Goal: Task Accomplishment & Management: Use online tool/utility

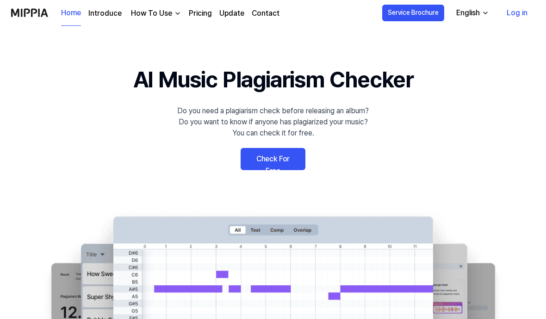
click at [476, 17] on div "English" at bounding box center [467, 12] width 27 height 11
click at [269, 158] on link "Check For Free" at bounding box center [273, 159] width 65 height 22
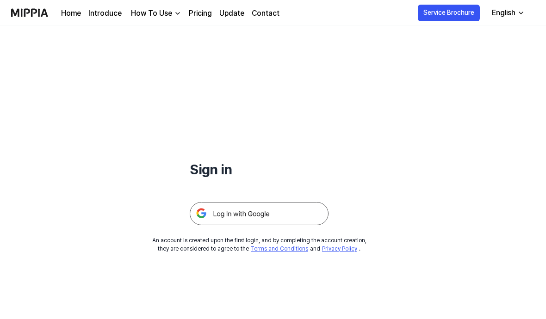
click at [272, 156] on div "Sign in" at bounding box center [259, 125] width 139 height 199
click at [266, 211] on img at bounding box center [259, 213] width 139 height 23
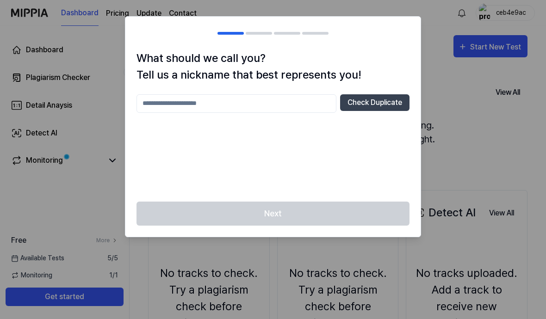
click at [205, 104] on input "text" at bounding box center [237, 103] width 200 height 19
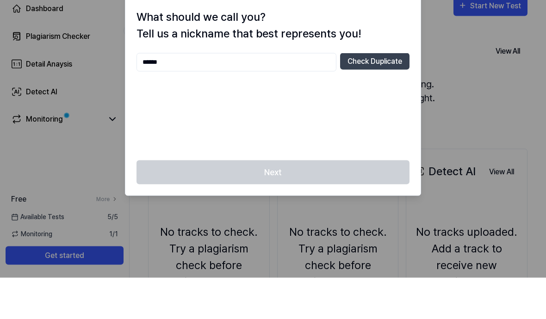
type input "******"
click at [372, 94] on button "Check Duplicate" at bounding box center [374, 102] width 69 height 17
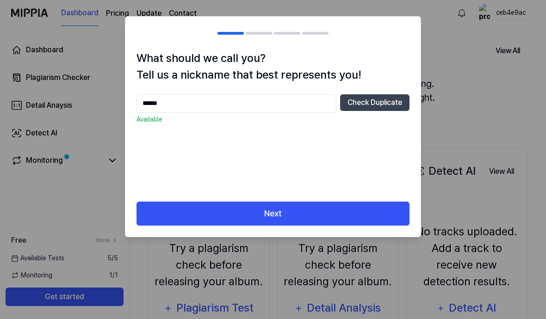
click at [325, 213] on button "Next" at bounding box center [273, 214] width 273 height 25
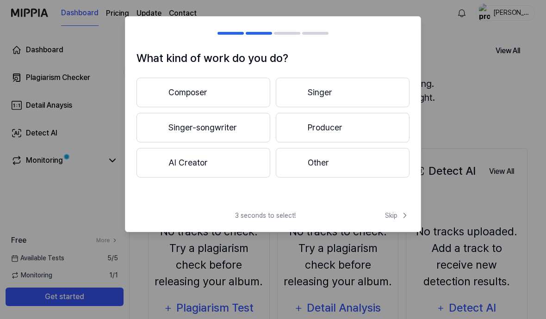
click at [392, 219] on span "Skip" at bounding box center [397, 216] width 25 height 10
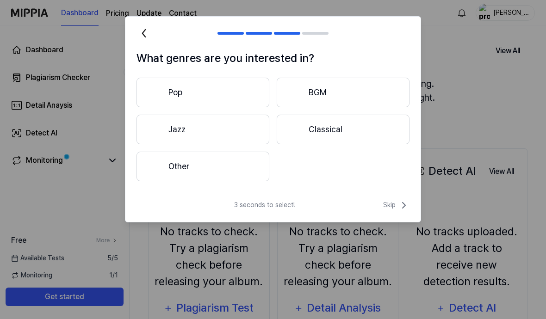
click at [398, 205] on icon at bounding box center [403, 205] width 11 height 11
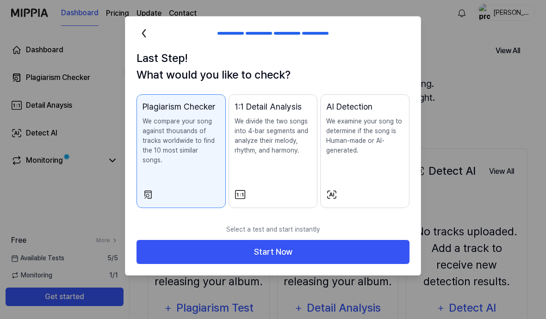
click at [316, 245] on button "Start Now" at bounding box center [273, 252] width 273 height 25
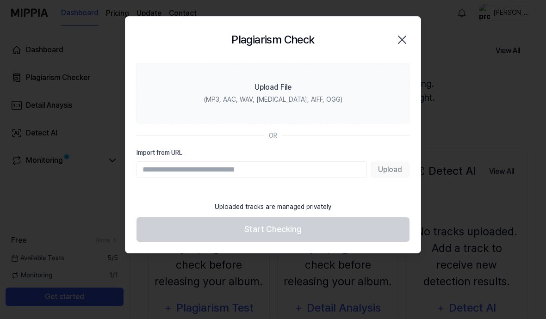
click at [311, 90] on label "Upload File (MP3, AAC, WAV, [MEDICAL_DATA], AIFF, OGG)" at bounding box center [273, 93] width 273 height 61
click at [0, 0] on input "Upload File (MP3, AAC, WAV, [MEDICAL_DATA], AIFF, OGG)" at bounding box center [0, 0] width 0 height 0
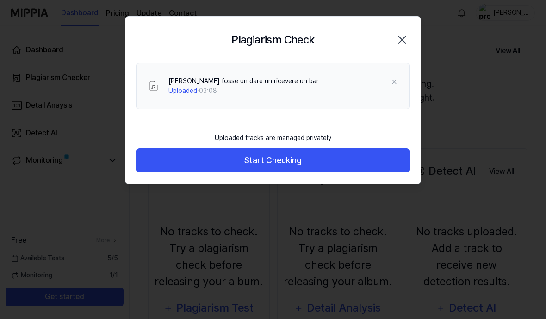
click at [309, 150] on button "Start Checking" at bounding box center [273, 161] width 273 height 25
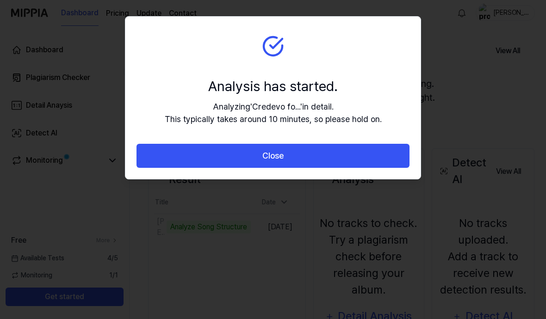
click at [229, 159] on button "Close" at bounding box center [273, 156] width 273 height 25
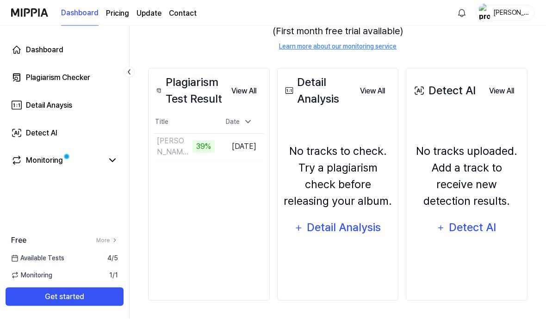
scroll to position [125, 0]
click at [112, 166] on icon at bounding box center [112, 160] width 11 height 11
click at [113, 165] on icon at bounding box center [112, 160] width 11 height 11
click at [0, 0] on button "Go to Results" at bounding box center [0, 0] width 0 height 0
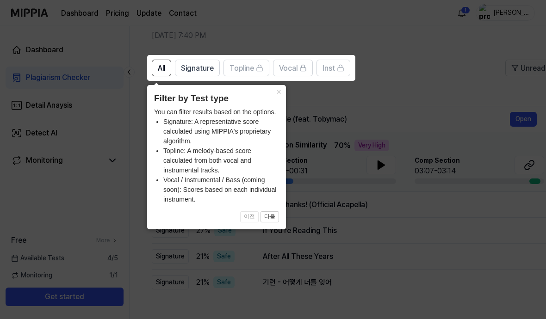
click at [158, 64] on span "All" at bounding box center [161, 68] width 7 height 11
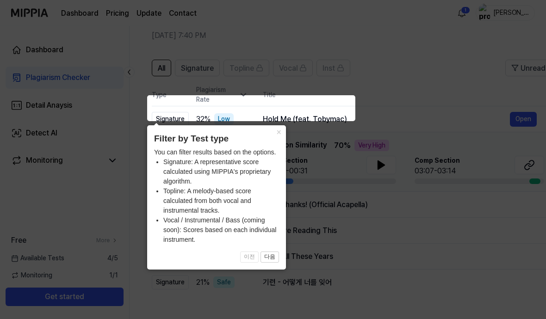
scroll to position [0, 0]
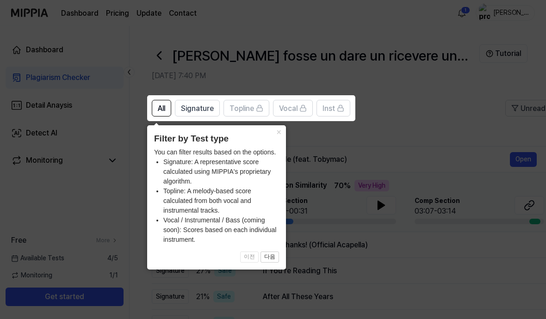
click at [200, 109] on span "Signature" at bounding box center [197, 108] width 33 height 11
click at [139, 249] on icon at bounding box center [273, 159] width 546 height 319
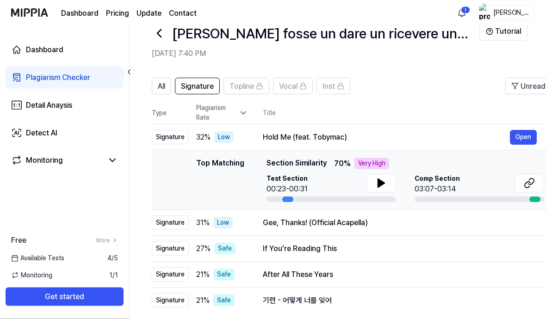
scroll to position [22, 0]
click at [379, 184] on icon at bounding box center [381, 183] width 6 height 8
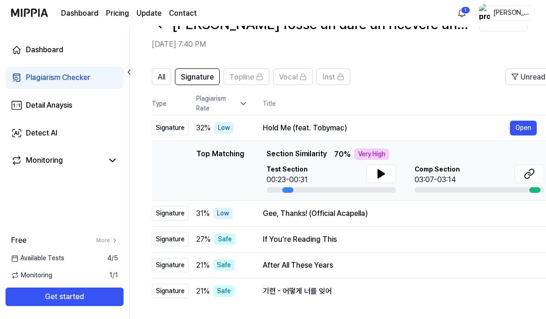
scroll to position [32, 0]
click at [157, 78] on button "All" at bounding box center [161, 76] width 19 height 17
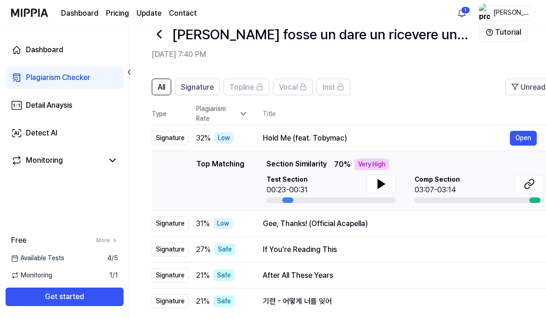
scroll to position [16, 0]
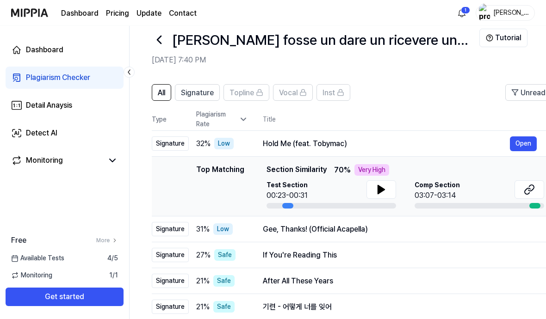
click at [194, 90] on span "Signature" at bounding box center [197, 92] width 33 height 11
click at [523, 143] on button "Open" at bounding box center [523, 144] width 27 height 15
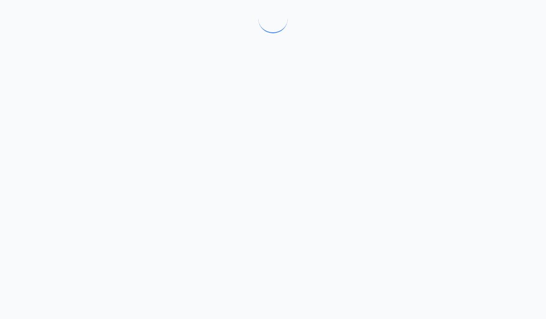
scroll to position [0, 0]
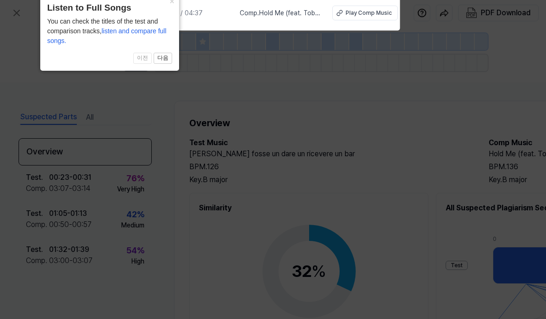
click at [137, 11] on img at bounding box center [134, 12] width 9 height 9
click at [219, 258] on icon at bounding box center [273, 177] width 546 height 364
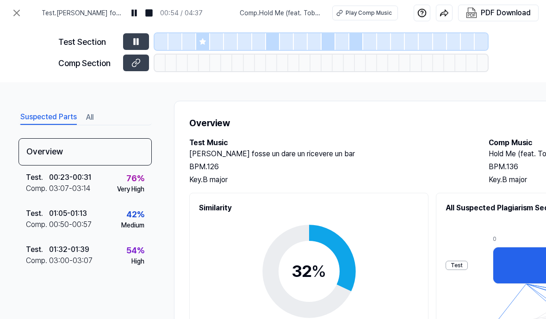
click at [500, 14] on div "PDF Download" at bounding box center [506, 13] width 50 height 12
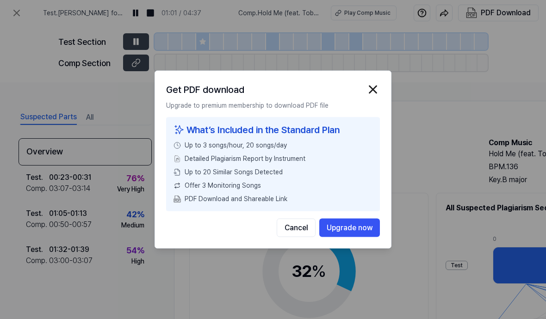
click at [299, 237] on button "Cancel" at bounding box center [296, 228] width 39 height 19
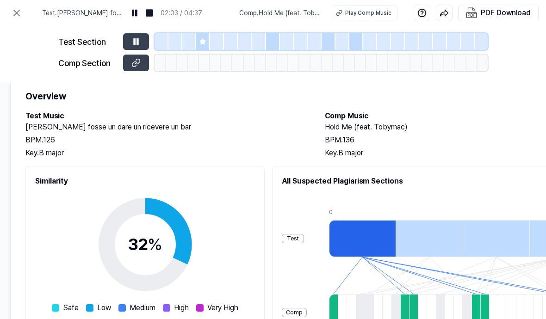
scroll to position [27, 165]
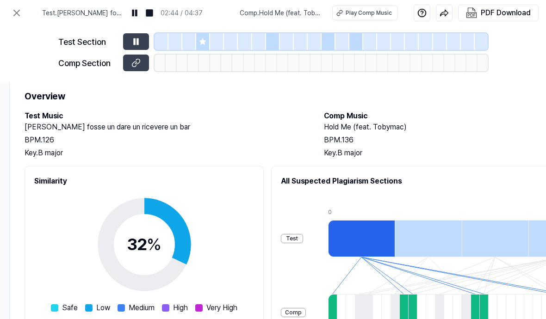
click at [447, 11] on img "button" at bounding box center [444, 12] width 9 height 9
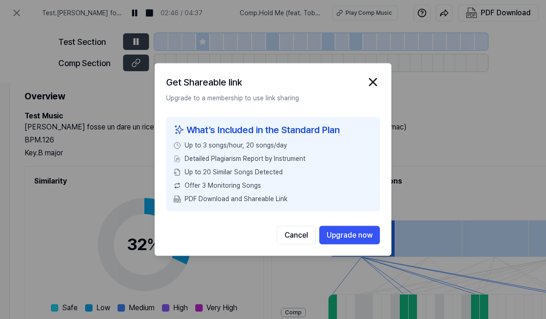
click at [374, 84] on img "button" at bounding box center [373, 82] width 14 height 14
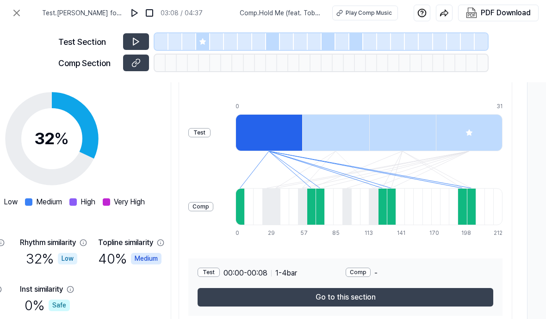
click at [394, 300] on button "Go to this section" at bounding box center [346, 297] width 296 height 19
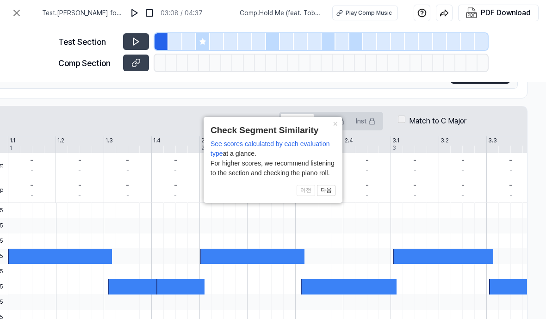
scroll to position [117, 202]
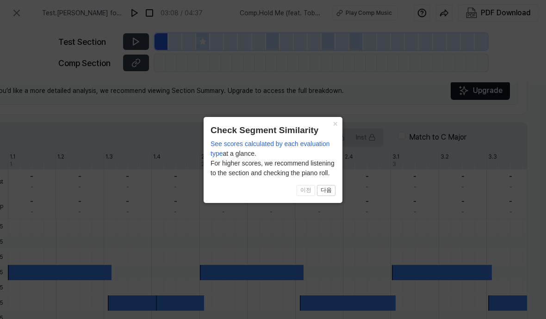
click at [336, 122] on button "×" at bounding box center [335, 123] width 15 height 13
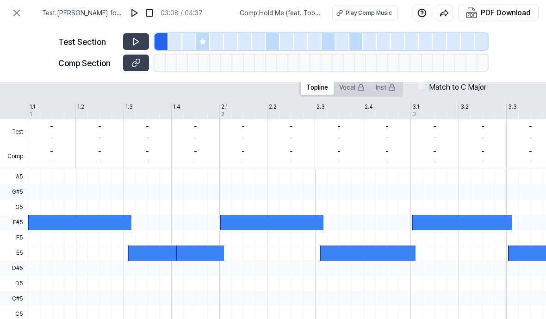
scroll to position [168, 182]
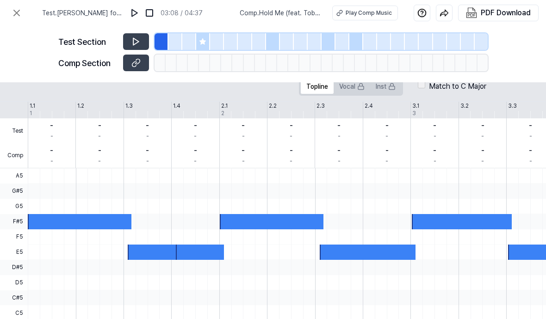
click at [21, 16] on icon at bounding box center [16, 12] width 11 height 11
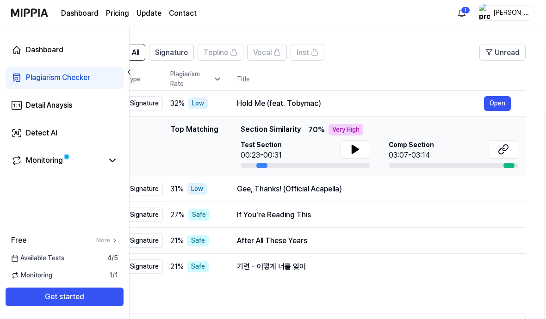
scroll to position [0, 26]
click at [497, 104] on button "Open" at bounding box center [497, 103] width 27 height 15
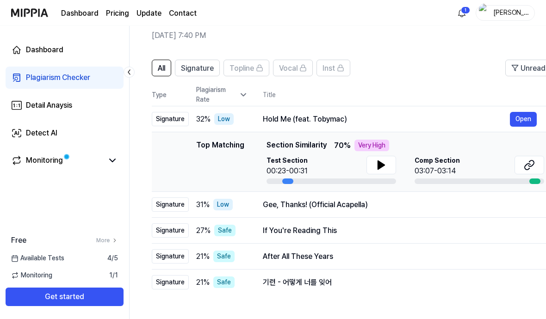
scroll to position [56, 0]
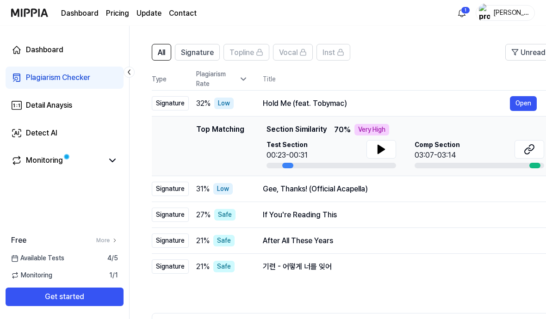
click at [37, 111] on div "Detail Anaysis" at bounding box center [49, 105] width 46 height 11
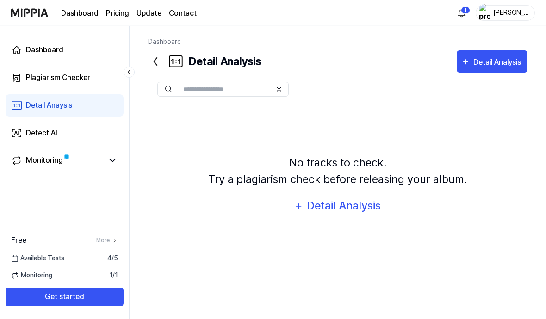
click at [29, 134] on div "Detect AI" at bounding box center [41, 133] width 31 height 11
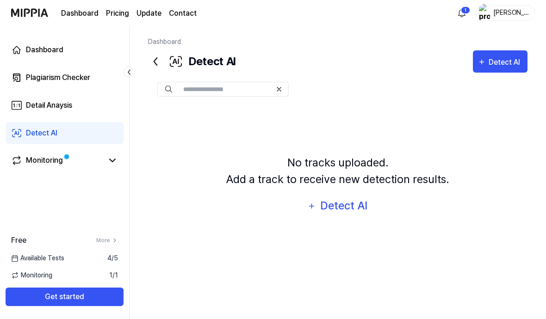
click at [43, 97] on link "Detail Anaysis" at bounding box center [65, 105] width 118 height 22
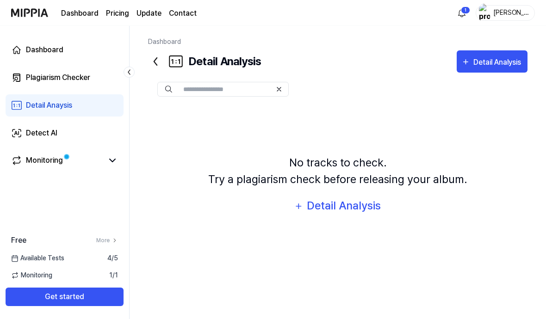
click at [34, 115] on link "Detail Anaysis" at bounding box center [65, 105] width 118 height 22
click at [43, 123] on link "Detect AI" at bounding box center [65, 133] width 118 height 22
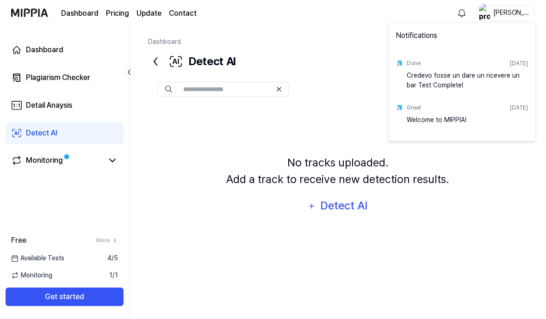
click at [461, 126] on div "Welcome to MIPPIA!" at bounding box center [467, 124] width 121 height 19
click at [436, 120] on div "Welcome to MIPPIA!" at bounding box center [467, 124] width 121 height 19
click at [435, 122] on div "Welcome to MIPPIA!" at bounding box center [467, 124] width 121 height 19
click at [438, 123] on div "Welcome to MIPPIA!" at bounding box center [467, 124] width 121 height 19
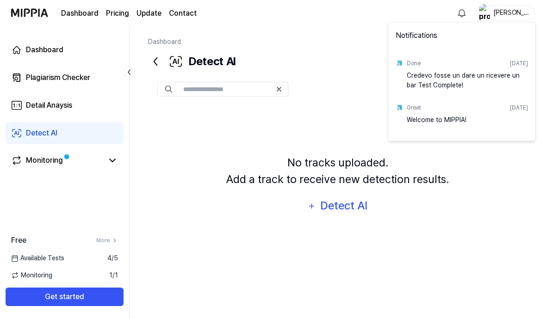
click at [407, 280] on html "Dashboard Pricing Update Contact [PERSON_NAME] Plagiarism Checker Detail Anaysi…" at bounding box center [273, 159] width 546 height 319
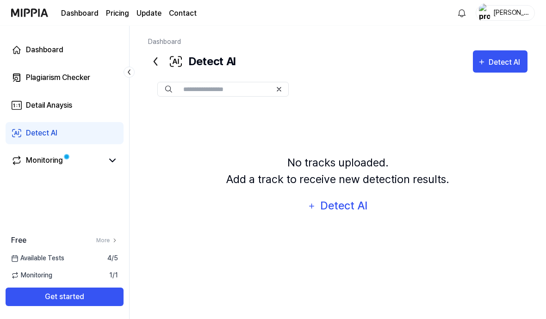
click at [28, 103] on div "Detail Anaysis" at bounding box center [49, 105] width 46 height 11
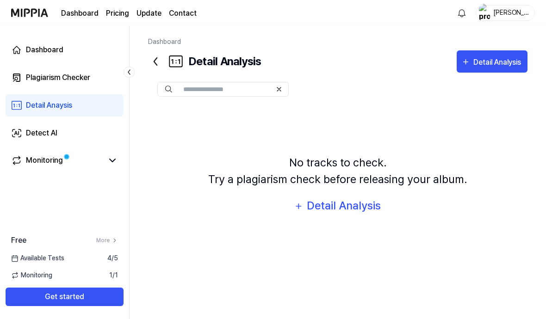
click at [36, 107] on div "Detail Anaysis" at bounding box center [49, 105] width 46 height 11
click at [110, 165] on icon at bounding box center [112, 160] width 11 height 11
click at [41, 135] on div "Detect AI" at bounding box center [41, 133] width 31 height 11
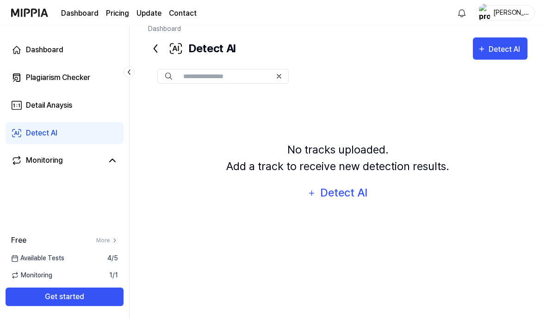
scroll to position [0, 0]
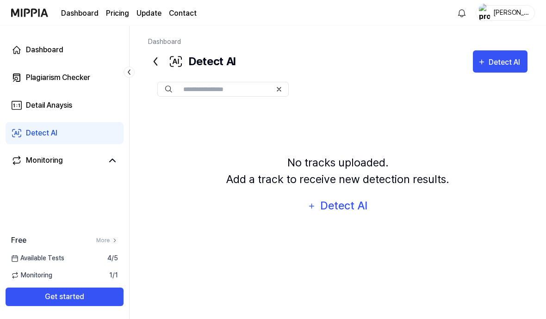
click at [41, 179] on div "Dashboard Plagiarism Checker Detail Anaysis Detect AI Monitoring" at bounding box center [64, 105] width 129 height 158
click at [23, 137] on link "Detect AI" at bounding box center [65, 133] width 118 height 22
click at [107, 53] on link "Dashboard" at bounding box center [65, 50] width 118 height 22
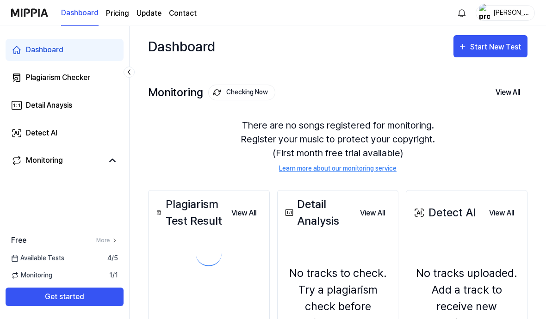
click at [117, 60] on link "Dashboard" at bounding box center [65, 50] width 118 height 22
click at [122, 54] on link "Dashboard" at bounding box center [65, 50] width 118 height 22
click at [120, 58] on link "Dashboard" at bounding box center [65, 50] width 118 height 22
click at [123, 52] on link "Dashboard" at bounding box center [65, 50] width 118 height 22
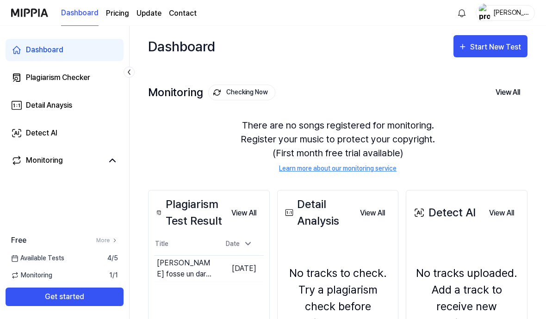
click at [118, 54] on link "Dashboard" at bounding box center [65, 50] width 118 height 22
click at [120, 53] on link "Dashboard" at bounding box center [65, 50] width 118 height 22
click at [65, 215] on div "Dashboard Plagiarism Checker Detail Anaysis Detect AI Monitoring Free More Avai…" at bounding box center [65, 172] width 130 height 293
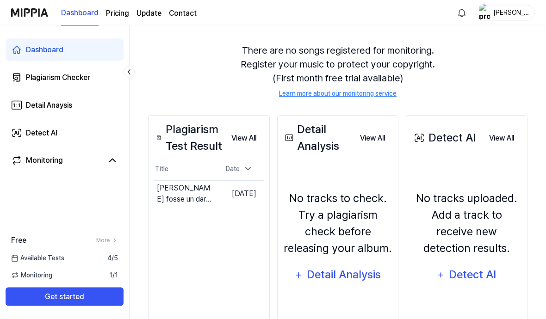
scroll to position [75, 0]
click at [0, 0] on button "Go to Results" at bounding box center [0, 0] width 0 height 0
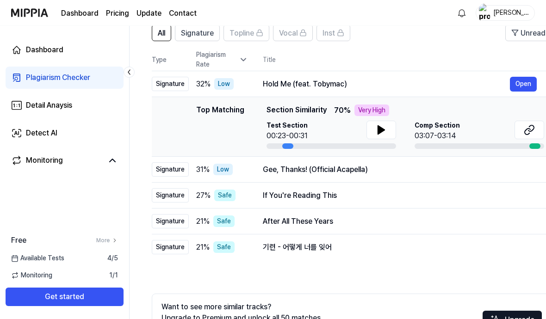
scroll to position [0, 0]
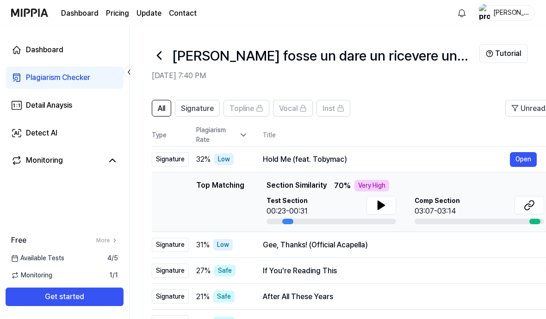
click at [524, 206] on icon at bounding box center [529, 205] width 11 height 11
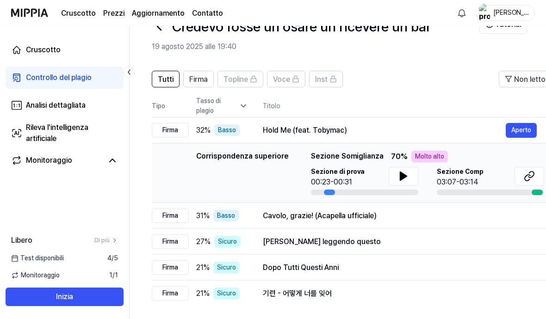
scroll to position [35, 0]
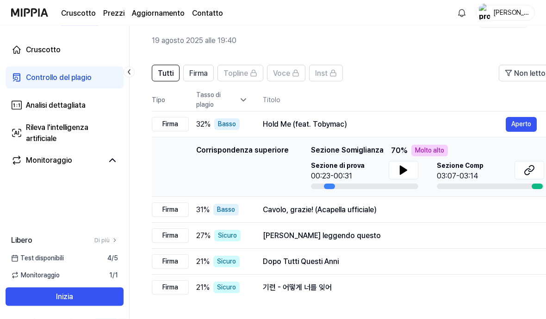
click at [209, 75] on button "Firma" at bounding box center [198, 73] width 31 height 17
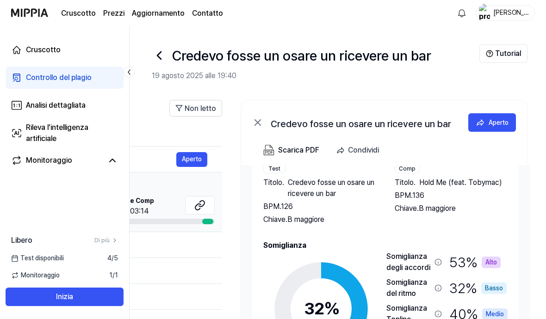
scroll to position [40, 0]
click at [498, 48] on button "Tutorial" at bounding box center [503, 53] width 48 height 19
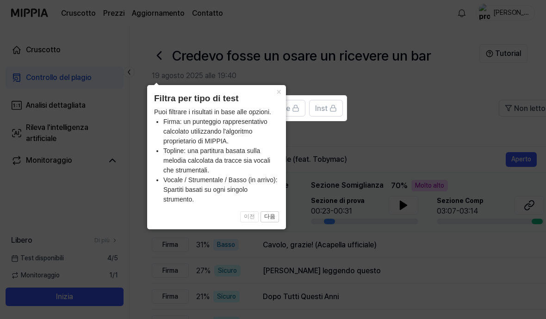
click at [168, 113] on span "Tutti" at bounding box center [166, 108] width 16 height 11
click at [161, 109] on span "Tutti" at bounding box center [166, 108] width 16 height 11
click at [124, 205] on icon at bounding box center [273, 180] width 546 height 360
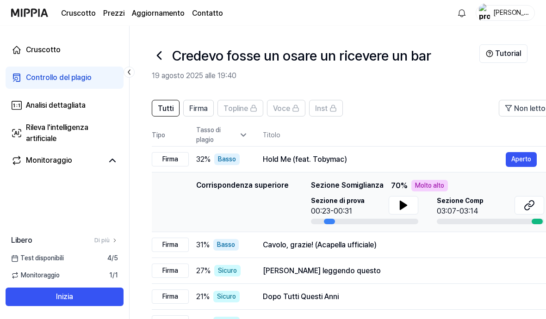
click at [172, 53] on div "Credevo fosse un osare un ricevere un bar" at bounding box center [316, 55] width 328 height 22
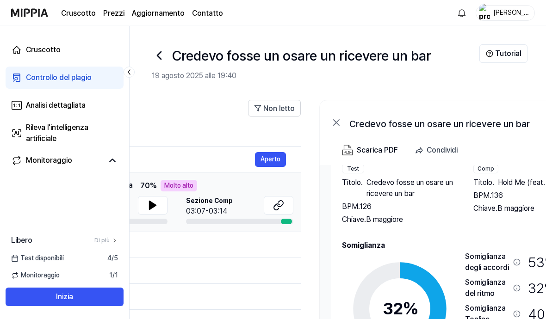
scroll to position [0, 272]
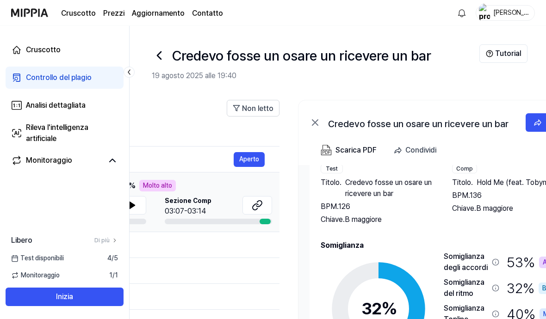
click at [252, 108] on span "Non letto" at bounding box center [257, 108] width 31 height 11
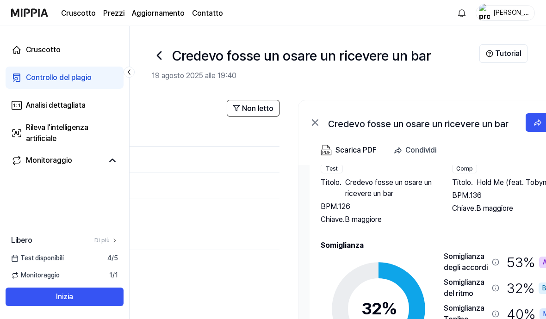
click at [250, 106] on span "Non letto" at bounding box center [257, 108] width 31 height 11
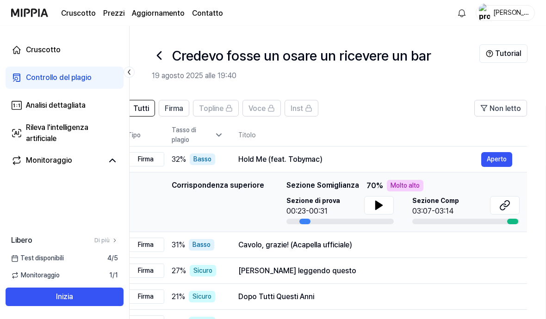
scroll to position [0, 24]
click at [381, 208] on icon at bounding box center [379, 205] width 11 height 11
click at [507, 203] on icon at bounding box center [505, 205] width 11 height 11
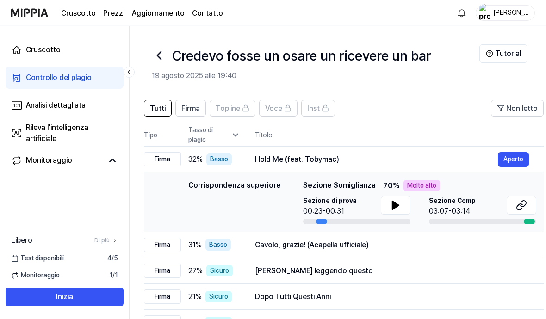
scroll to position [0, 7]
click at [161, 51] on icon at bounding box center [159, 55] width 15 height 15
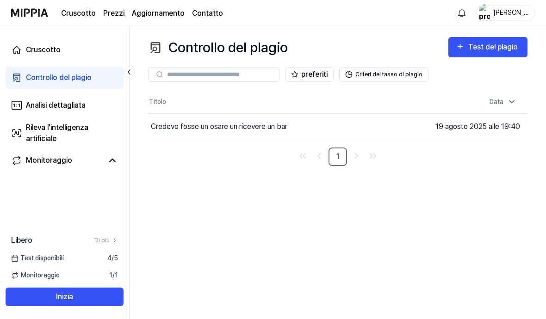
click at [0, 0] on button "Vai ai risultati" at bounding box center [0, 0] width 0 height 0
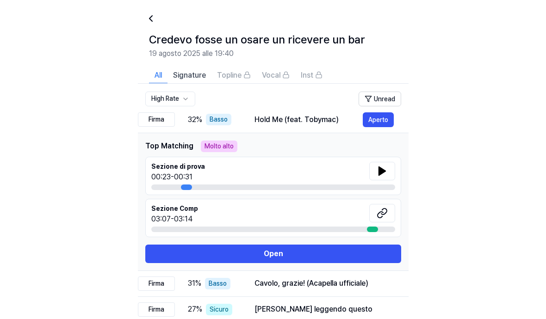
scroll to position [107, 0]
